Goal: Task Accomplishment & Management: Manage account settings

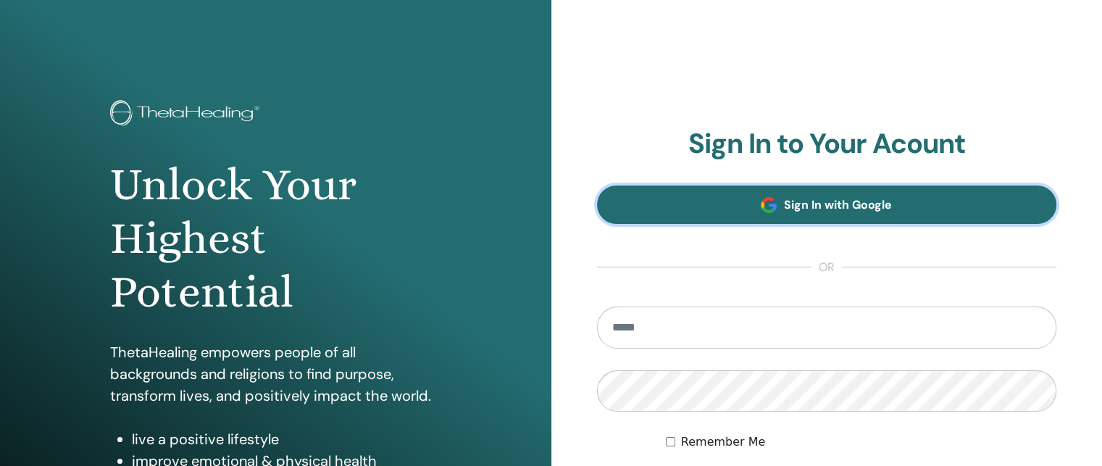
click at [779, 201] on link "Sign In with Google" at bounding box center [827, 205] width 460 height 38
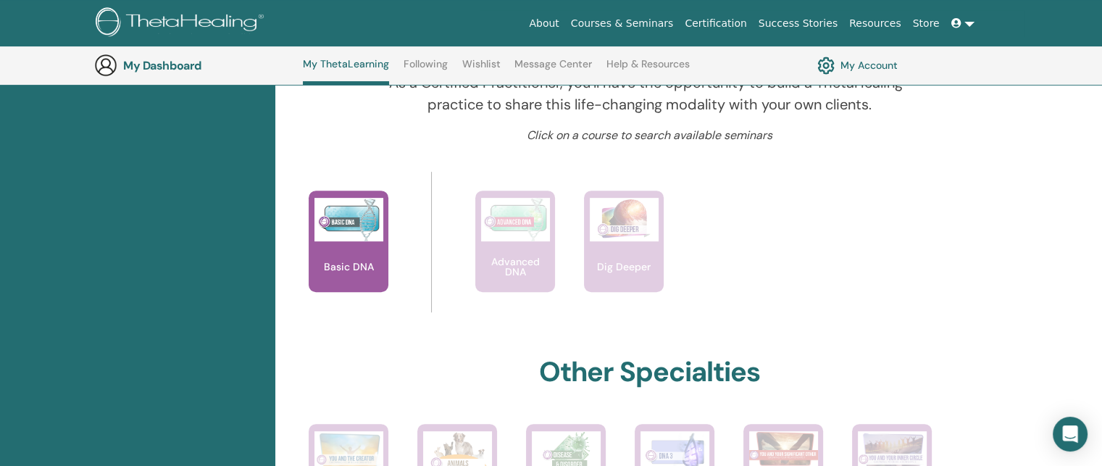
scroll to position [502, 0]
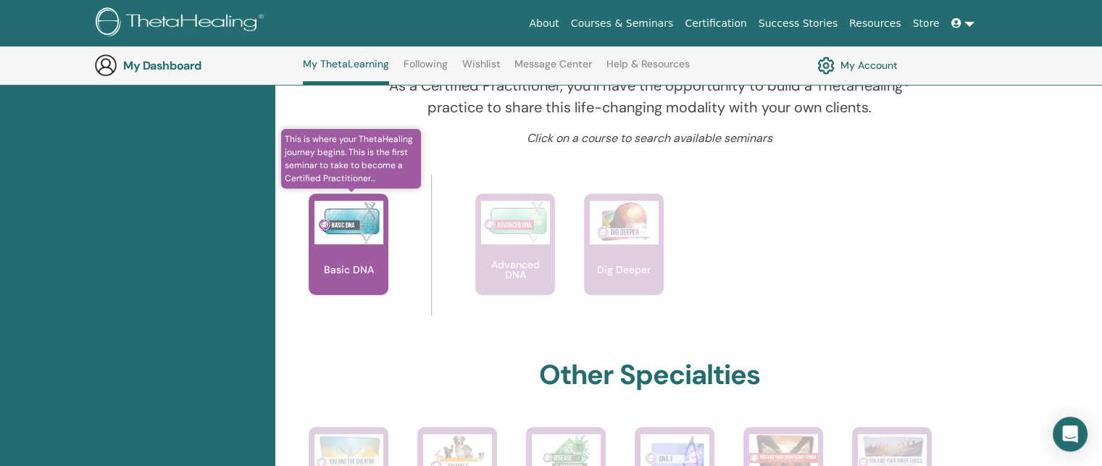
click at [354, 235] on img at bounding box center [349, 222] width 69 height 43
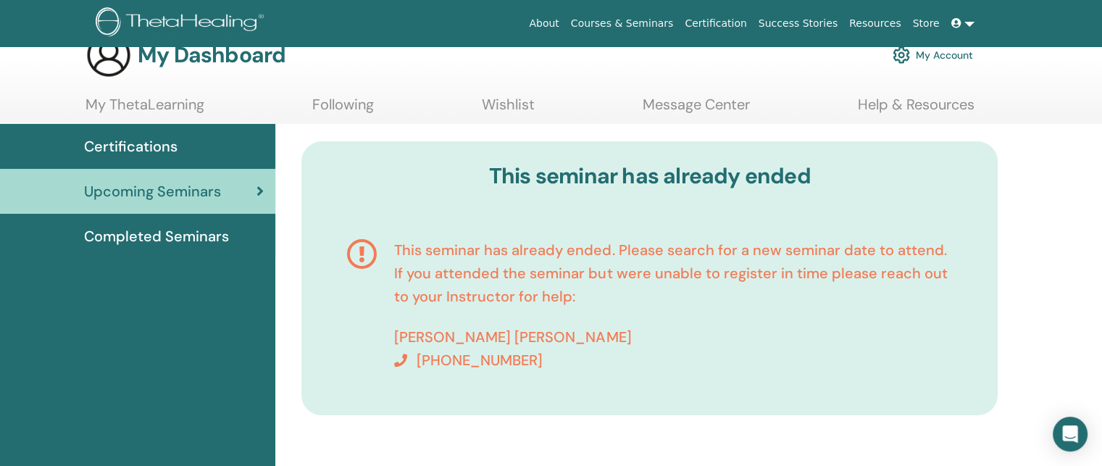
scroll to position [38, 0]
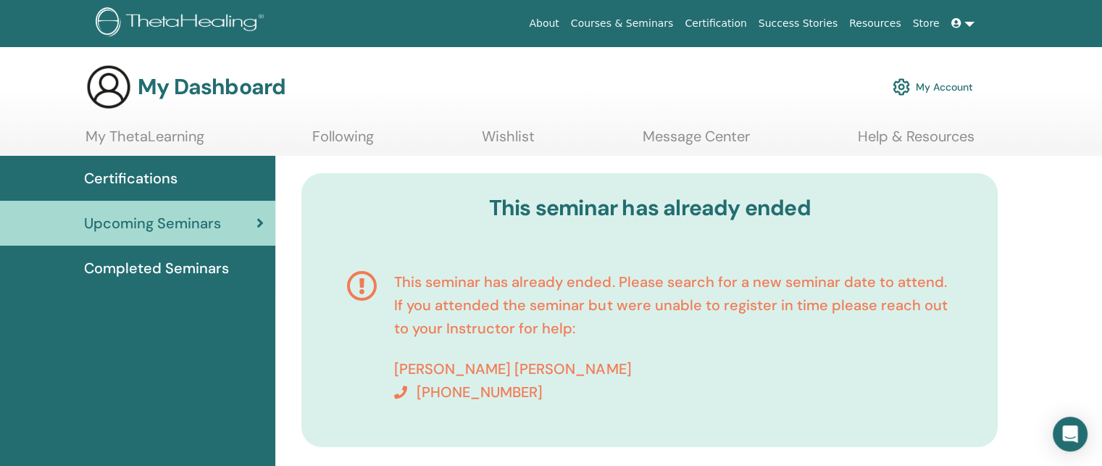
click at [136, 191] on link "Certifications" at bounding box center [137, 178] width 275 height 45
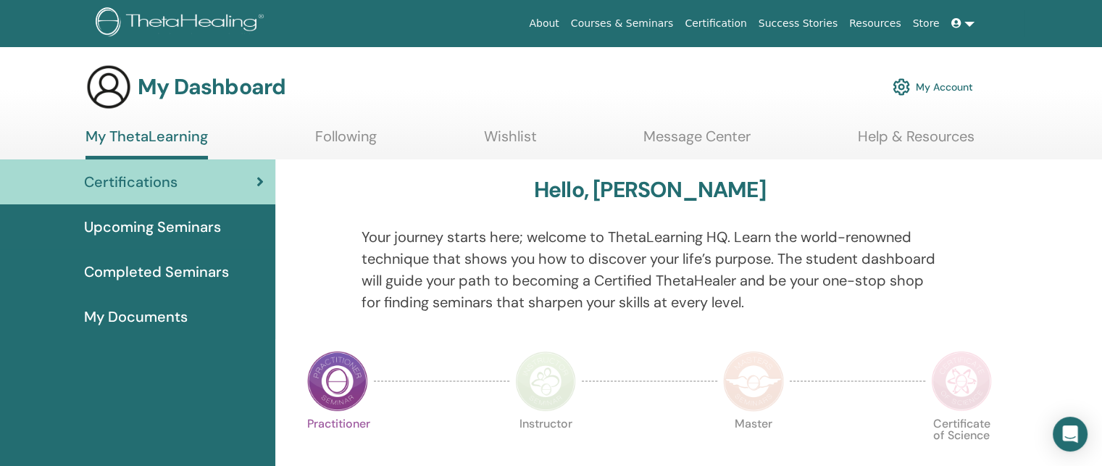
click at [174, 275] on span "Completed Seminars" at bounding box center [156, 272] width 145 height 22
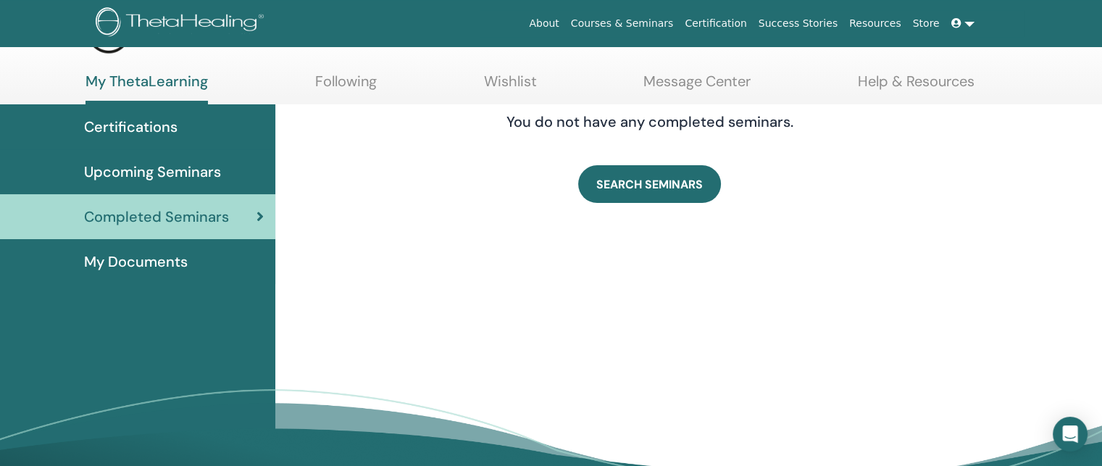
scroll to position [58, 0]
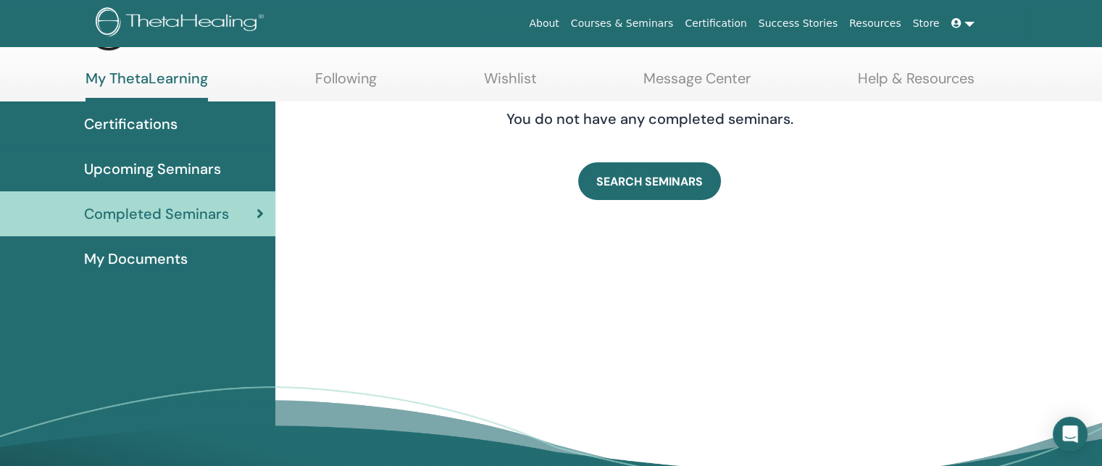
click at [893, 260] on div "You do not have any completed seminars. SEARCH SEMINARS" at bounding box center [688, 316] width 827 height 430
click at [972, 23] on link at bounding box center [963, 23] width 35 height 27
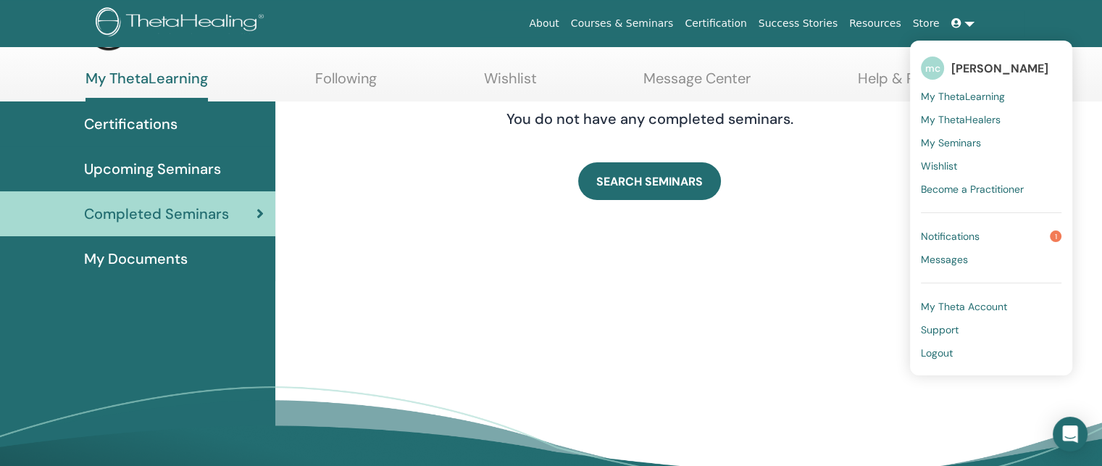
click at [942, 66] on span "mc" at bounding box center [932, 68] width 23 height 23
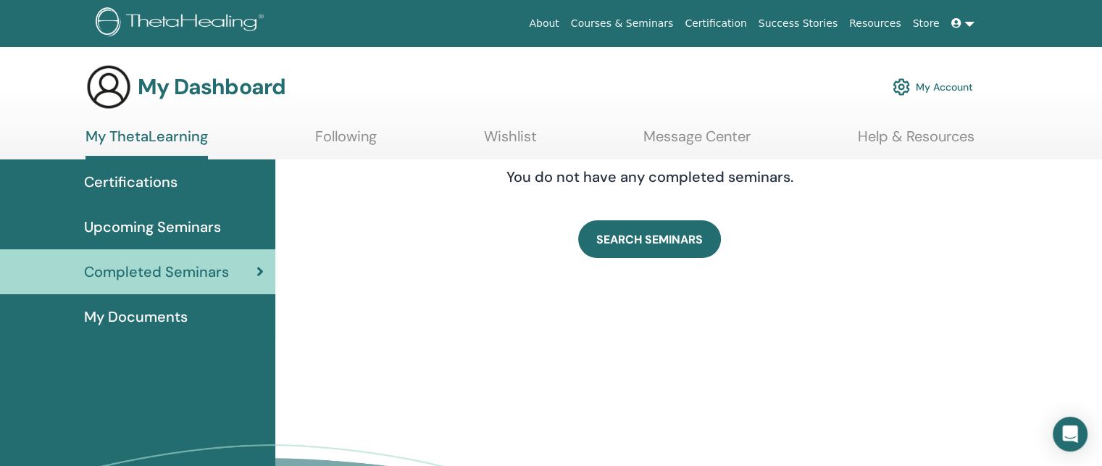
click at [128, 80] on img at bounding box center [109, 87] width 46 height 46
click at [1042, 327] on div "You do not have any completed seminars. SEARCH SEMINARS" at bounding box center [688, 374] width 827 height 430
click at [957, 86] on link "My Account" at bounding box center [933, 87] width 80 height 32
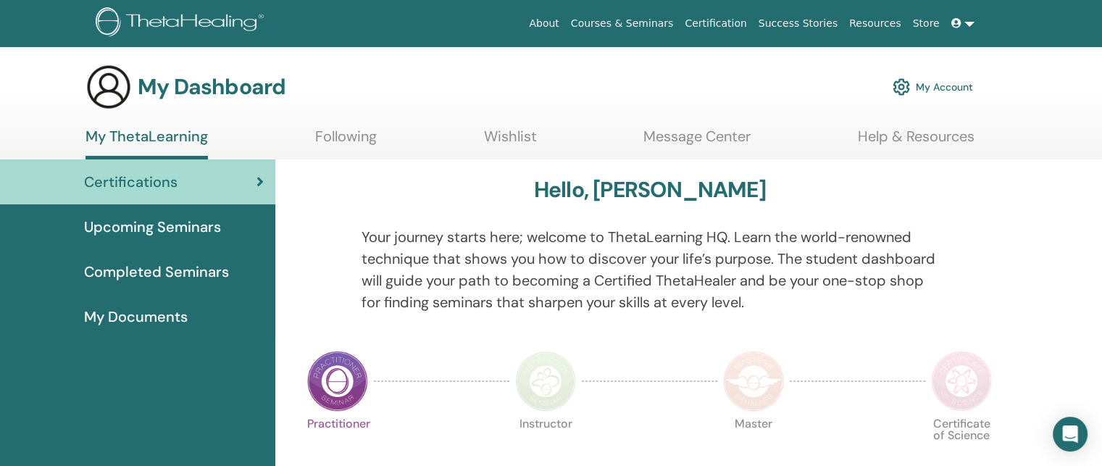
click at [968, 20] on link at bounding box center [963, 23] width 35 height 27
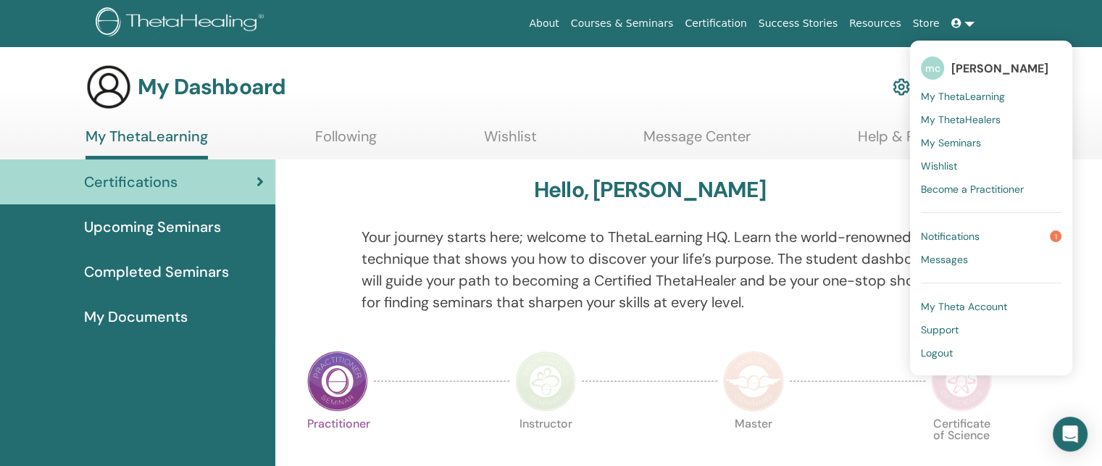
click at [983, 71] on span "[PERSON_NAME]" at bounding box center [1000, 68] width 97 height 15
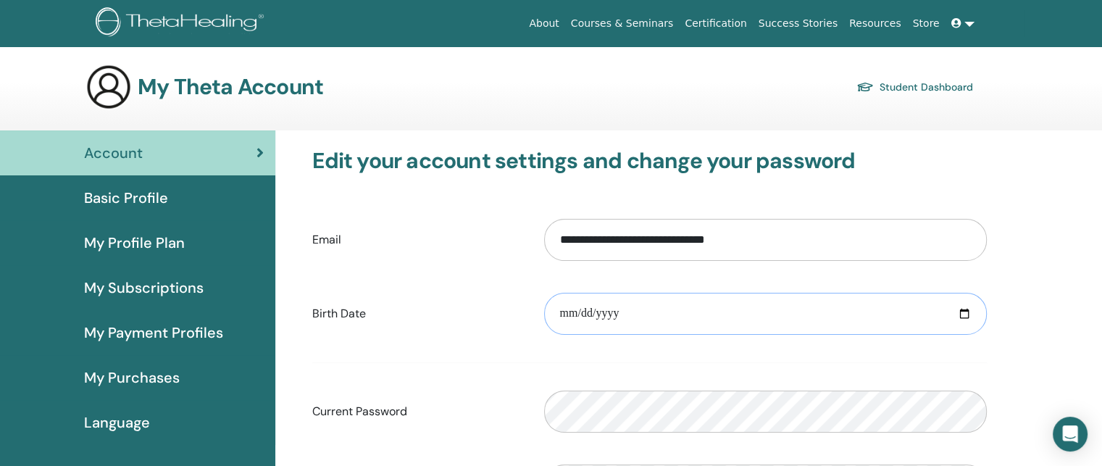
click at [715, 304] on input "date" at bounding box center [765, 314] width 443 height 42
type input "**********"
click at [397, 359] on form "**********" at bounding box center [649, 399] width 675 height 381
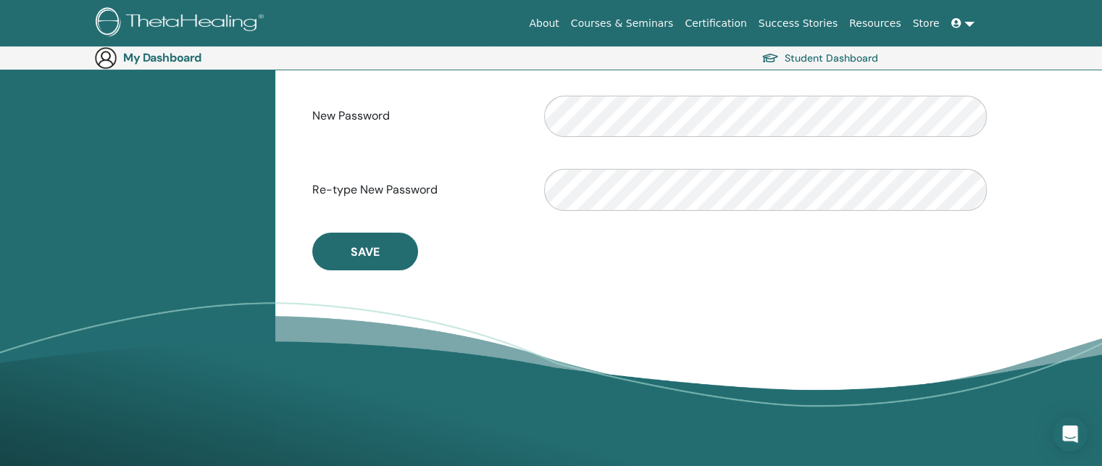
scroll to position [397, 0]
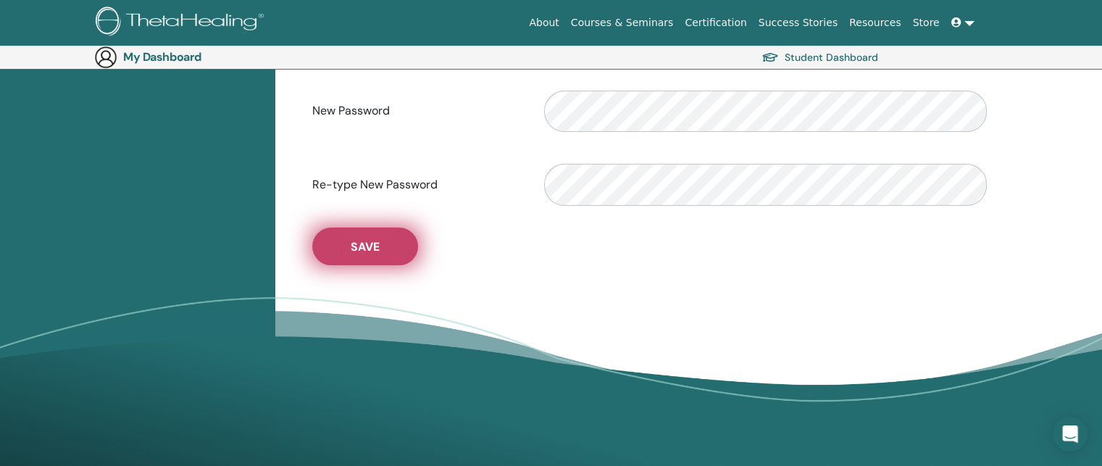
click at [361, 253] on span "Save" at bounding box center [365, 246] width 29 height 15
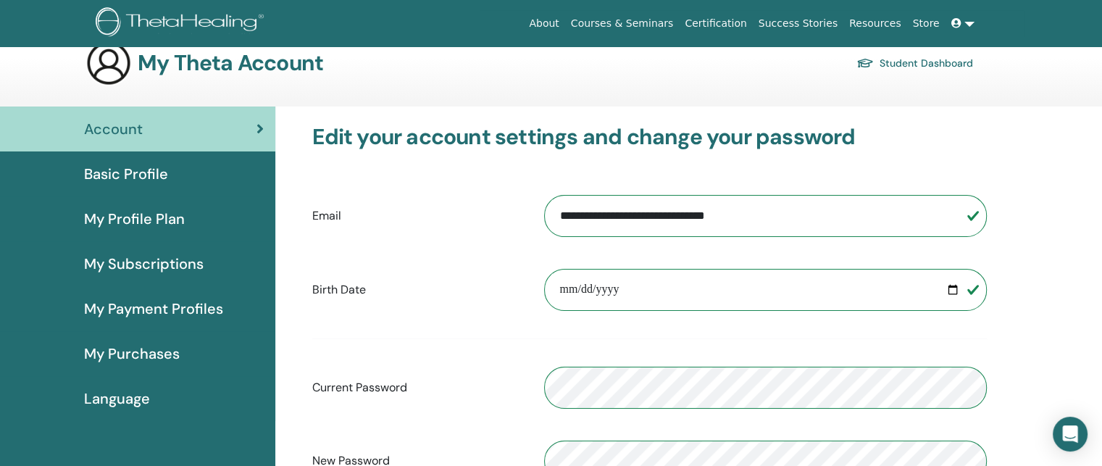
scroll to position [42, 0]
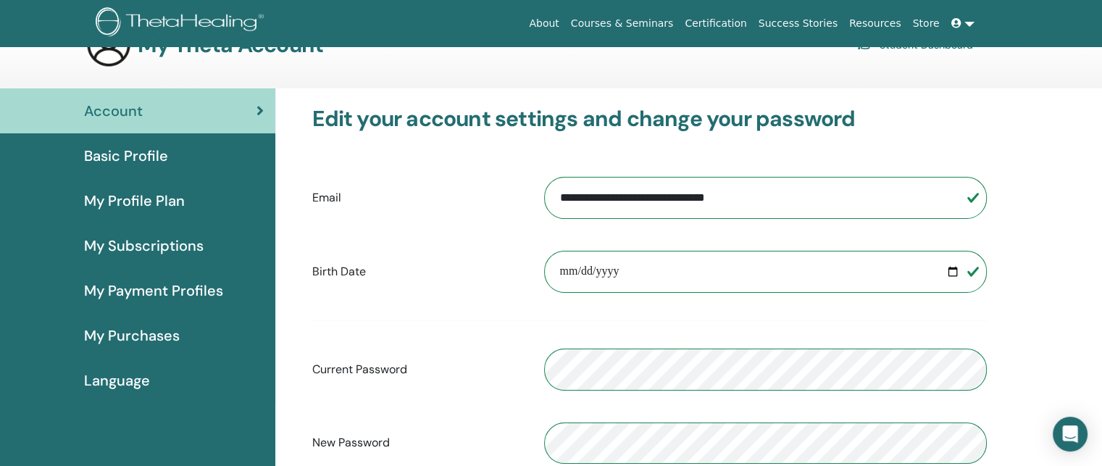
click at [112, 150] on span "Basic Profile" at bounding box center [126, 156] width 84 height 22
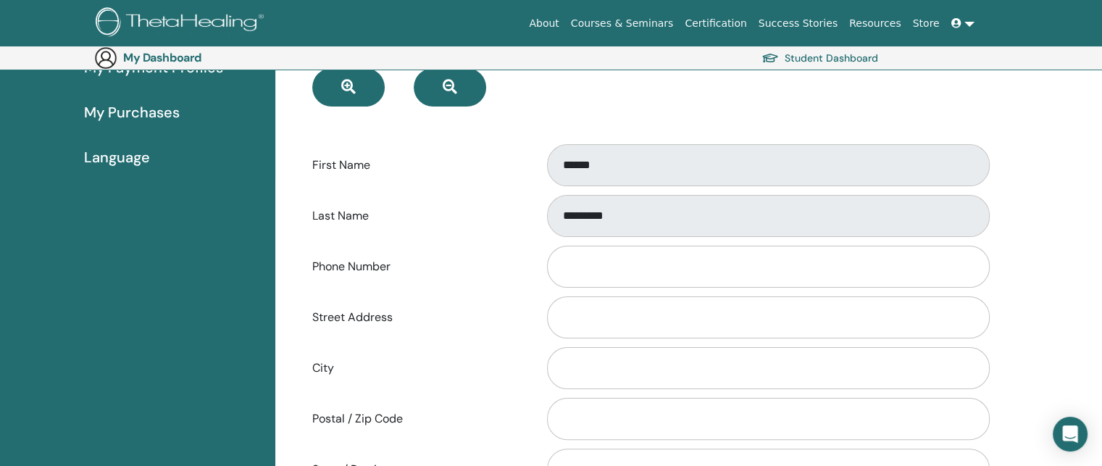
scroll to position [296, 0]
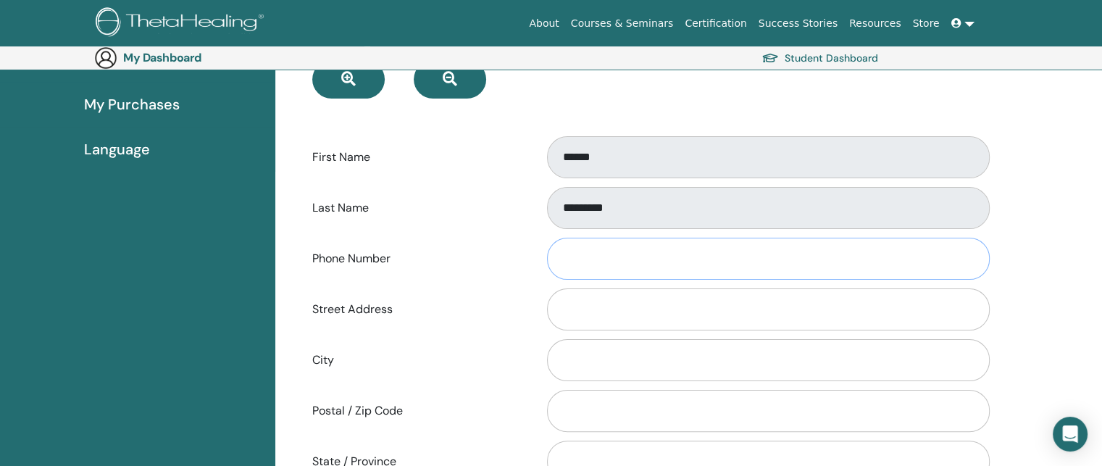
click at [687, 263] on input "Phone Number" at bounding box center [768, 259] width 443 height 42
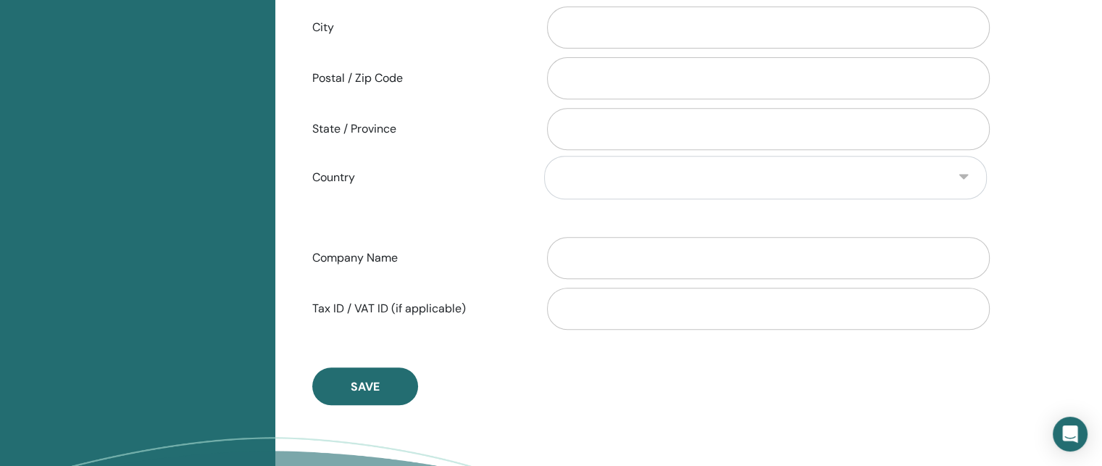
scroll to position [633, 0]
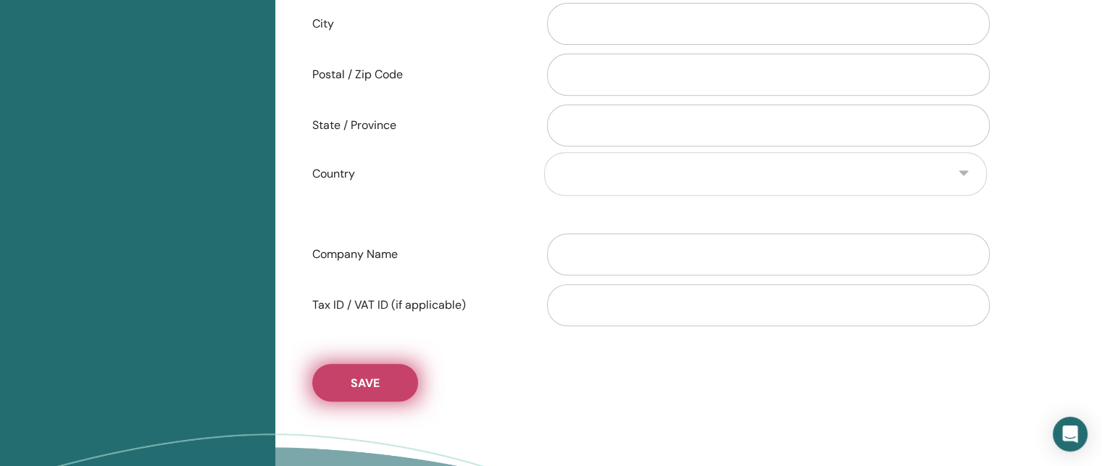
type input "**********"
click at [366, 378] on span "Save" at bounding box center [365, 382] width 29 height 15
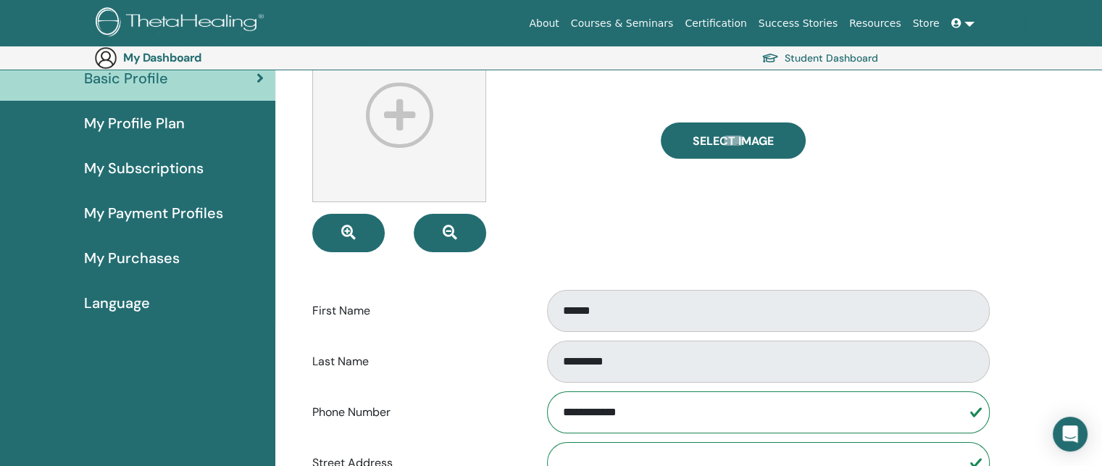
scroll to position [145, 0]
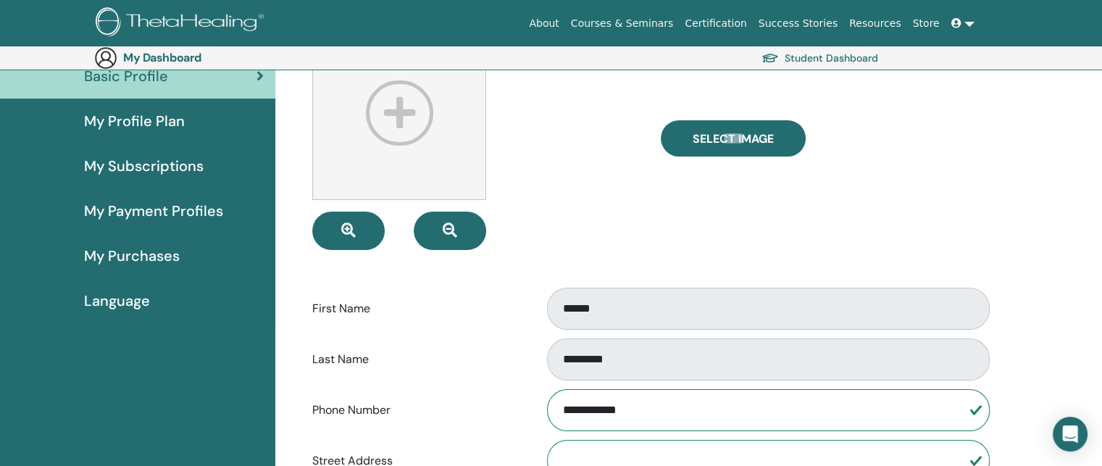
click at [134, 121] on span "My Profile Plan" at bounding box center [134, 121] width 101 height 22
